Goal: Go to known website: Access a specific website the user already knows

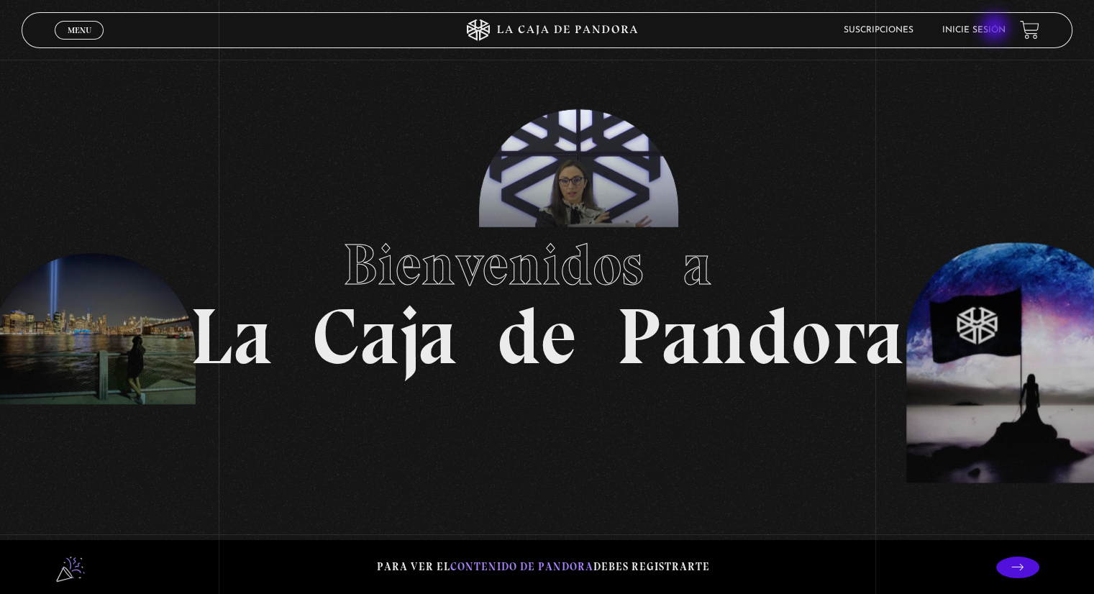
click at [997, 29] on link "Inicie sesión" at bounding box center [974, 30] width 63 height 9
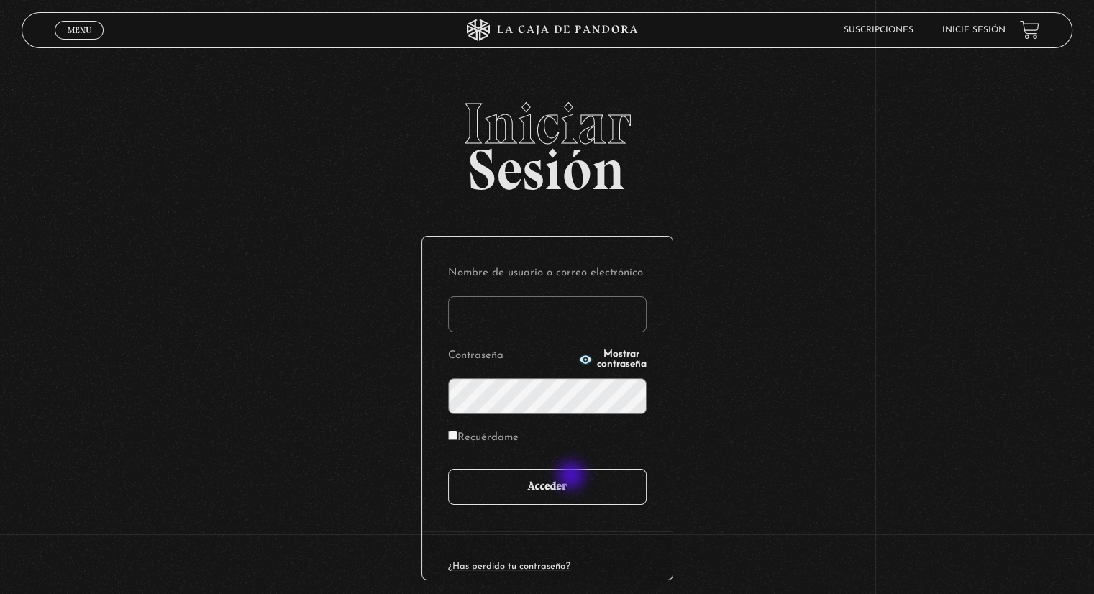
type input "[EMAIL_ADDRESS][PERSON_NAME][DOMAIN_NAME]"
click at [573, 476] on input "Acceder" at bounding box center [547, 487] width 199 height 36
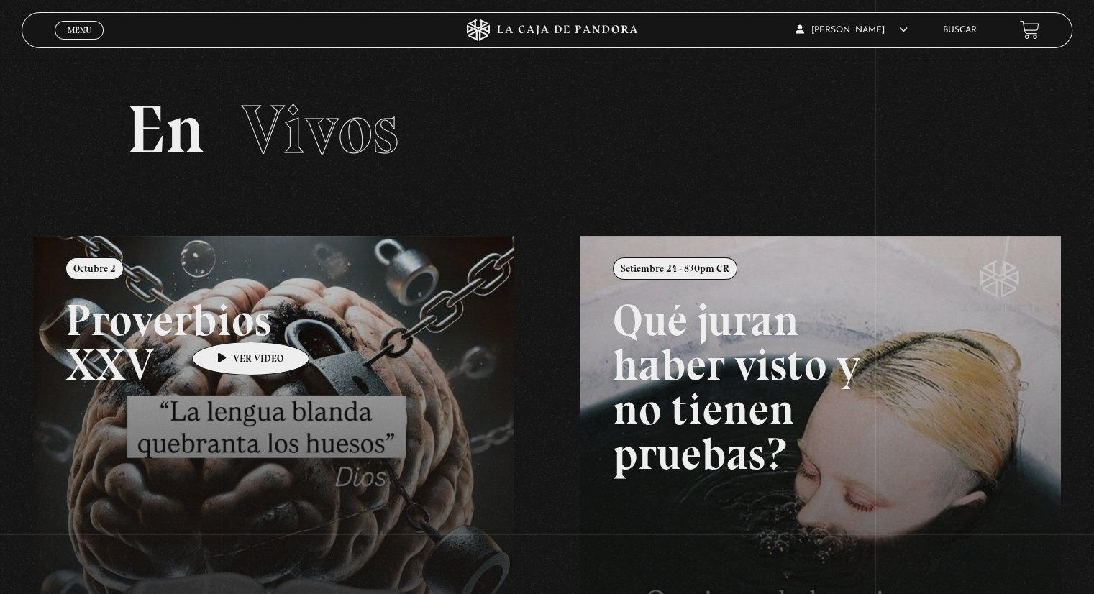
click at [228, 320] on link at bounding box center [580, 533] width 1094 height 594
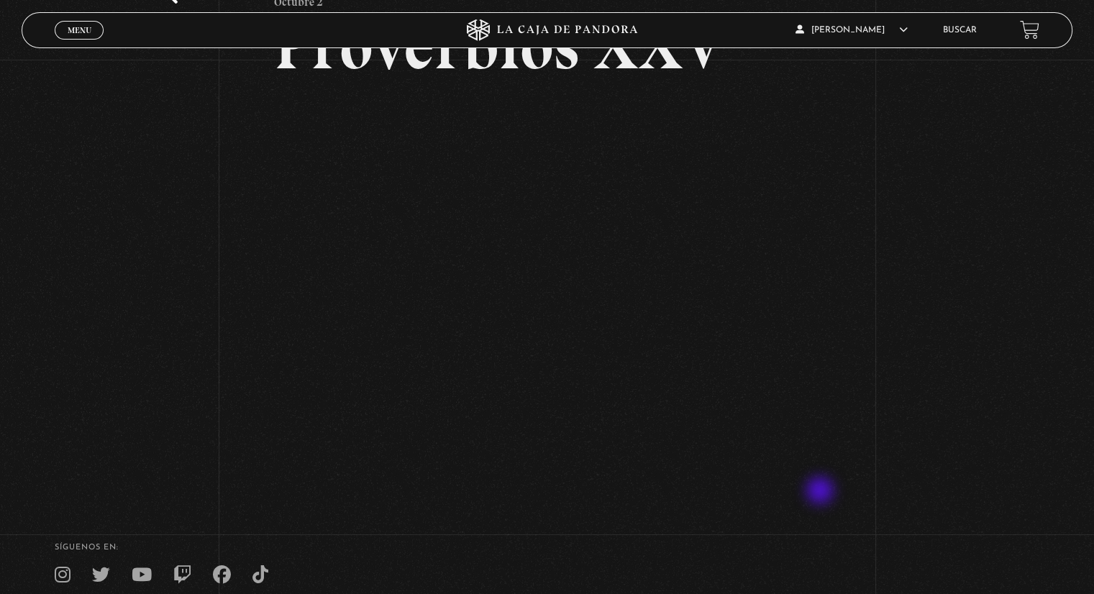
scroll to position [144, 0]
